Goal: Information Seeking & Learning: Learn about a topic

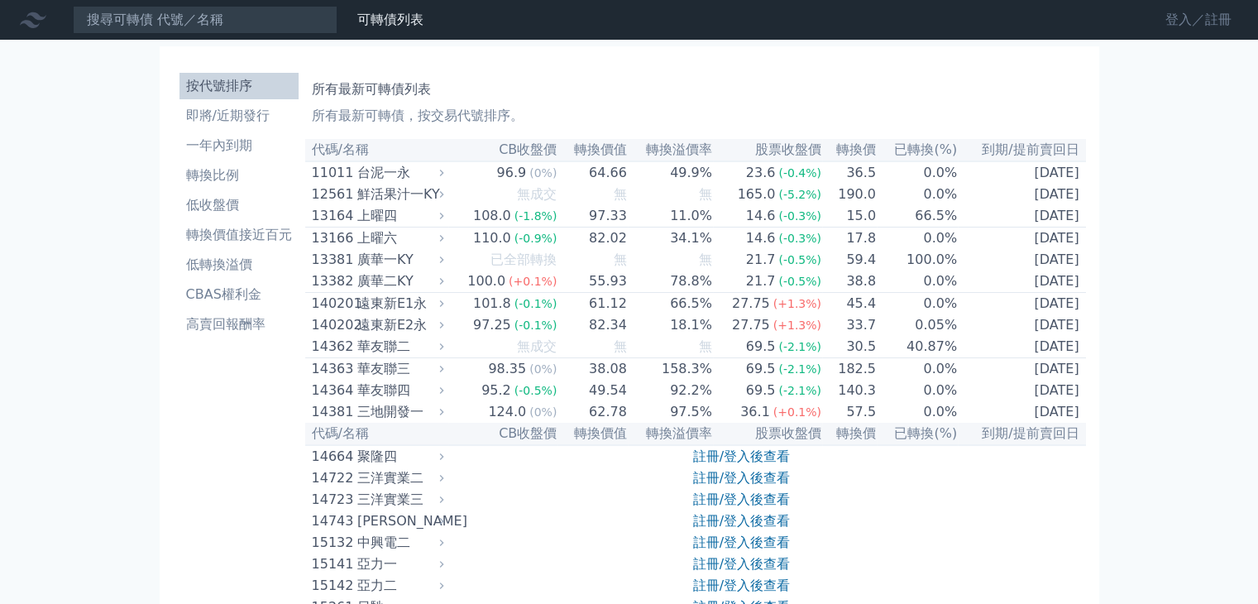
click at [1180, 24] on link "登入／註冊" at bounding box center [1198, 20] width 93 height 26
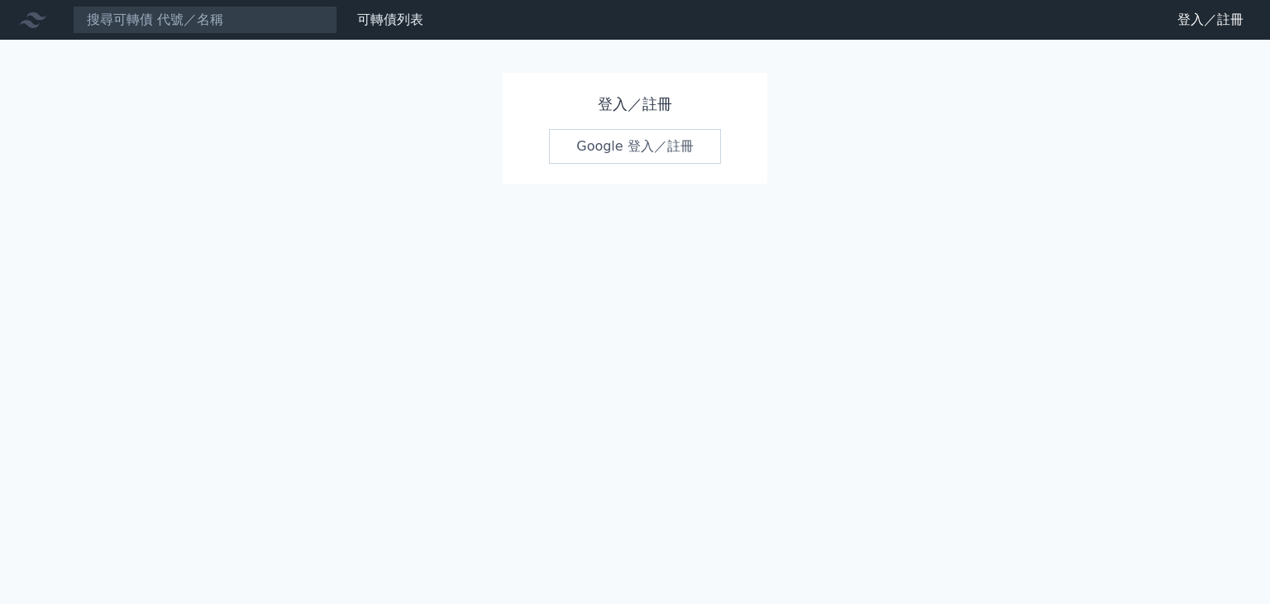
click at [626, 153] on link "Google 登入／註冊" at bounding box center [635, 146] width 172 height 35
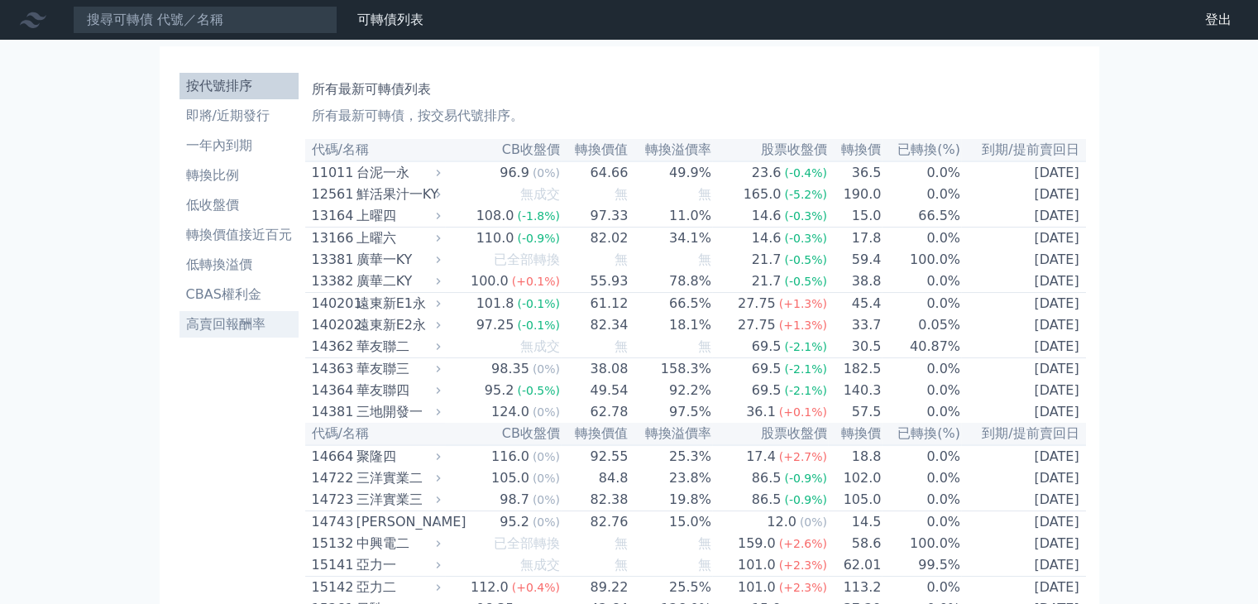
click at [242, 327] on li "高賣回報酬率" at bounding box center [238, 324] width 119 height 20
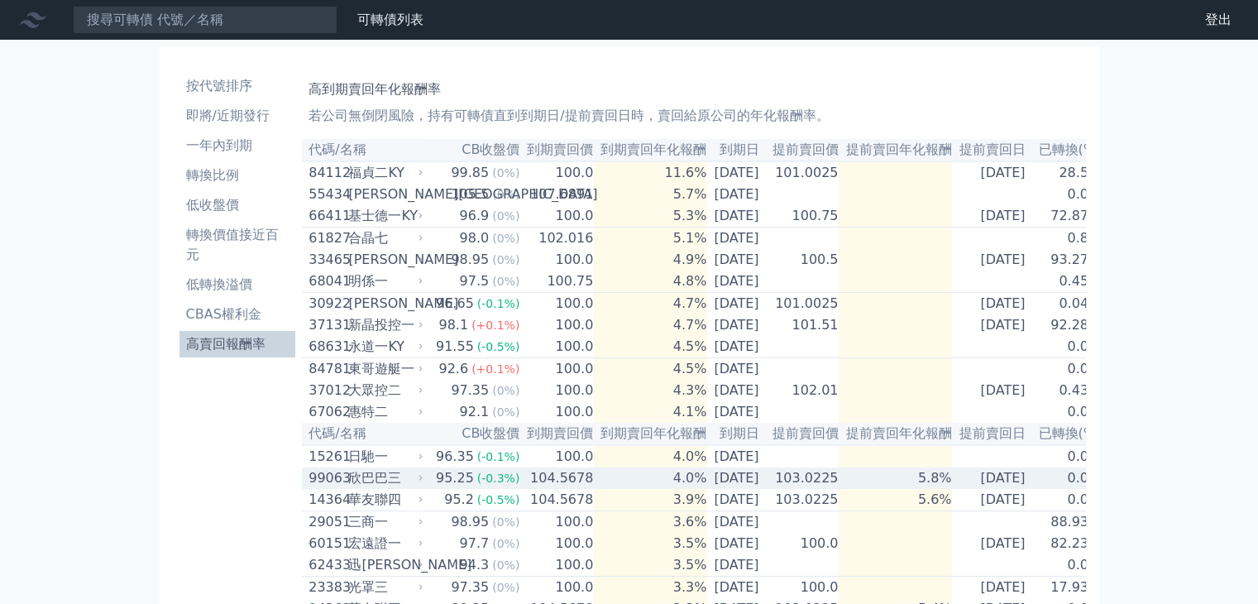
click at [348, 488] on div "欣巴巴三" at bounding box center [383, 478] width 71 height 20
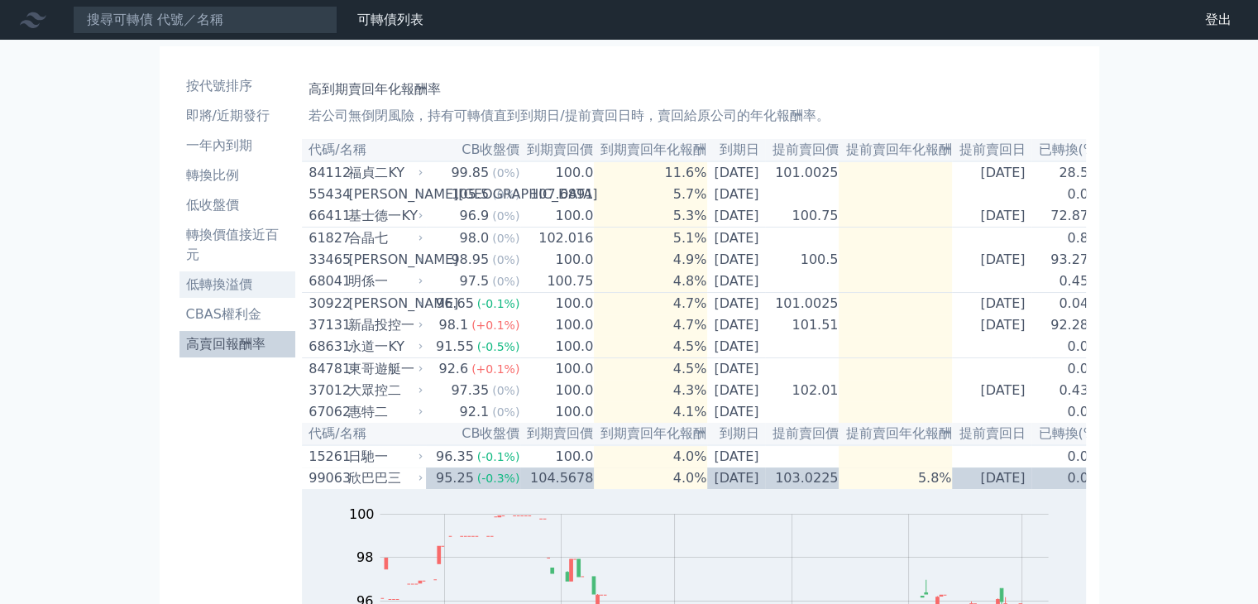
click at [223, 285] on li "低轉換溢價" at bounding box center [237, 285] width 117 height 20
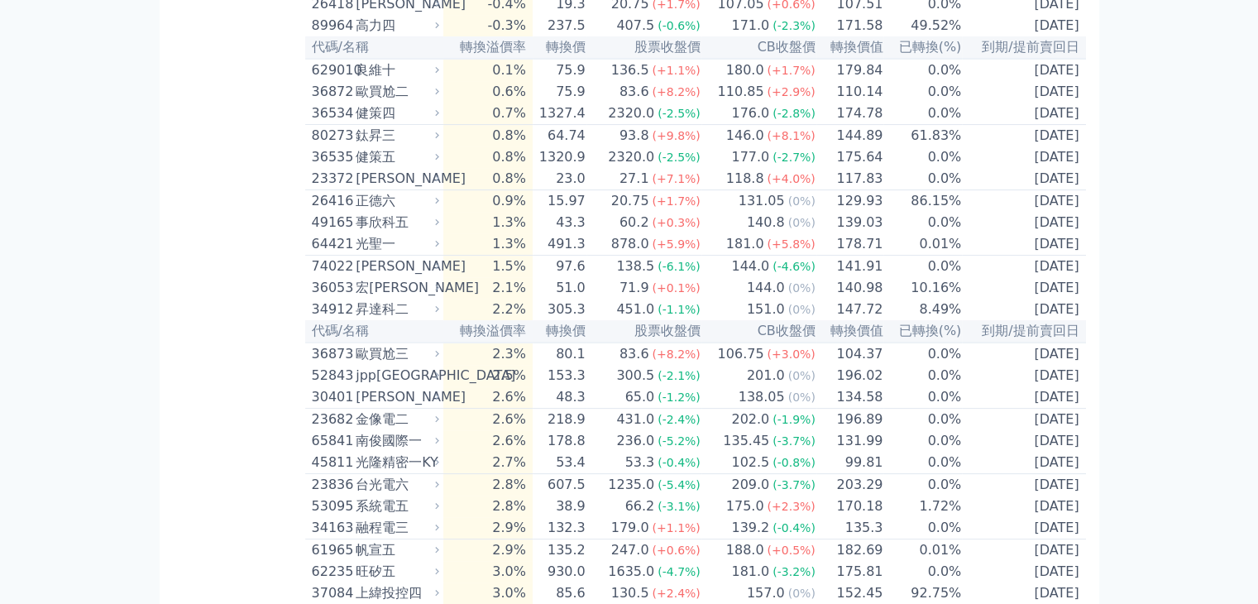
scroll to position [414, 0]
